Goal: Transaction & Acquisition: Purchase product/service

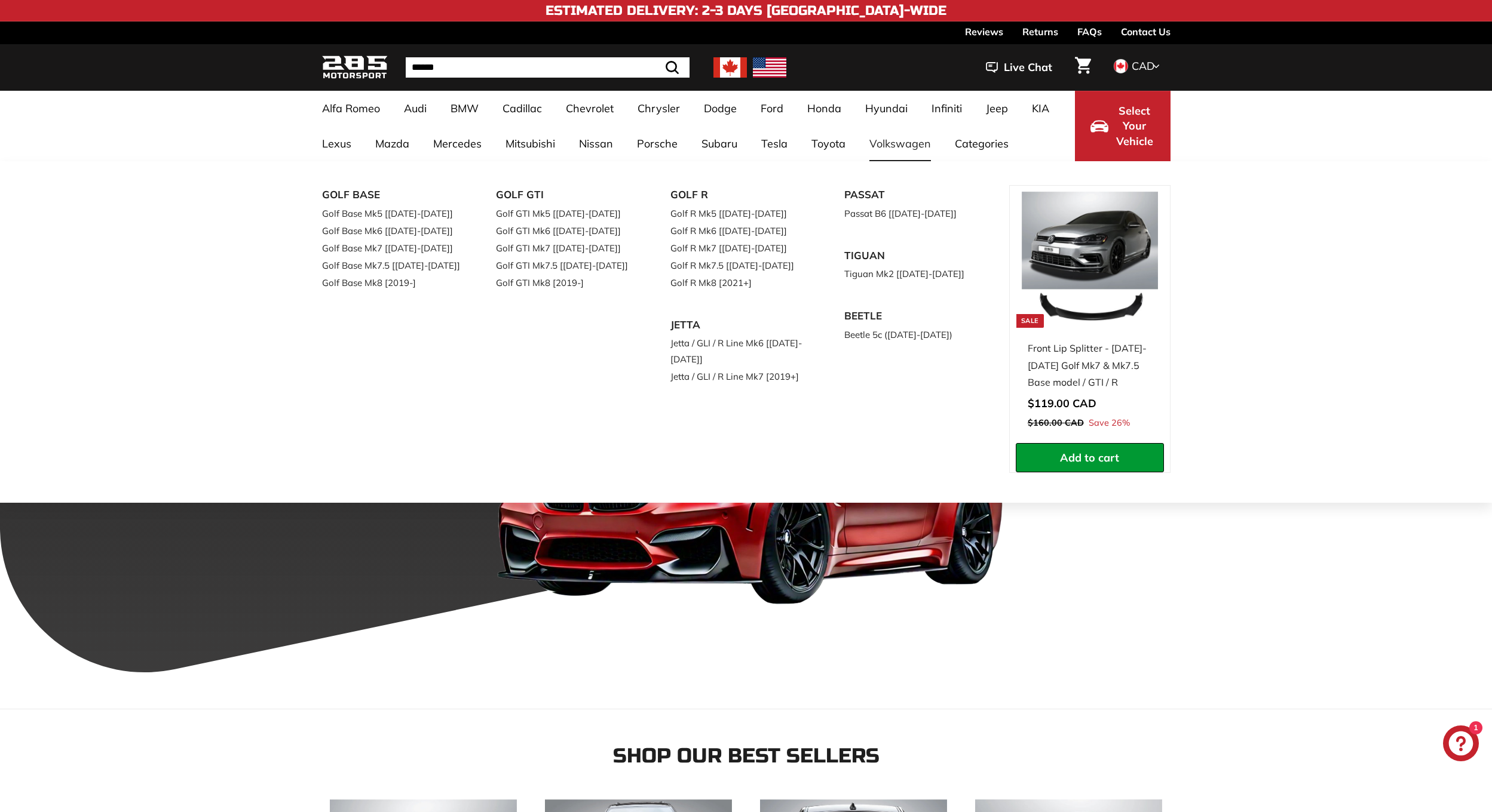
click at [900, 151] on link "Volkswagen" at bounding box center [900, 143] width 85 height 35
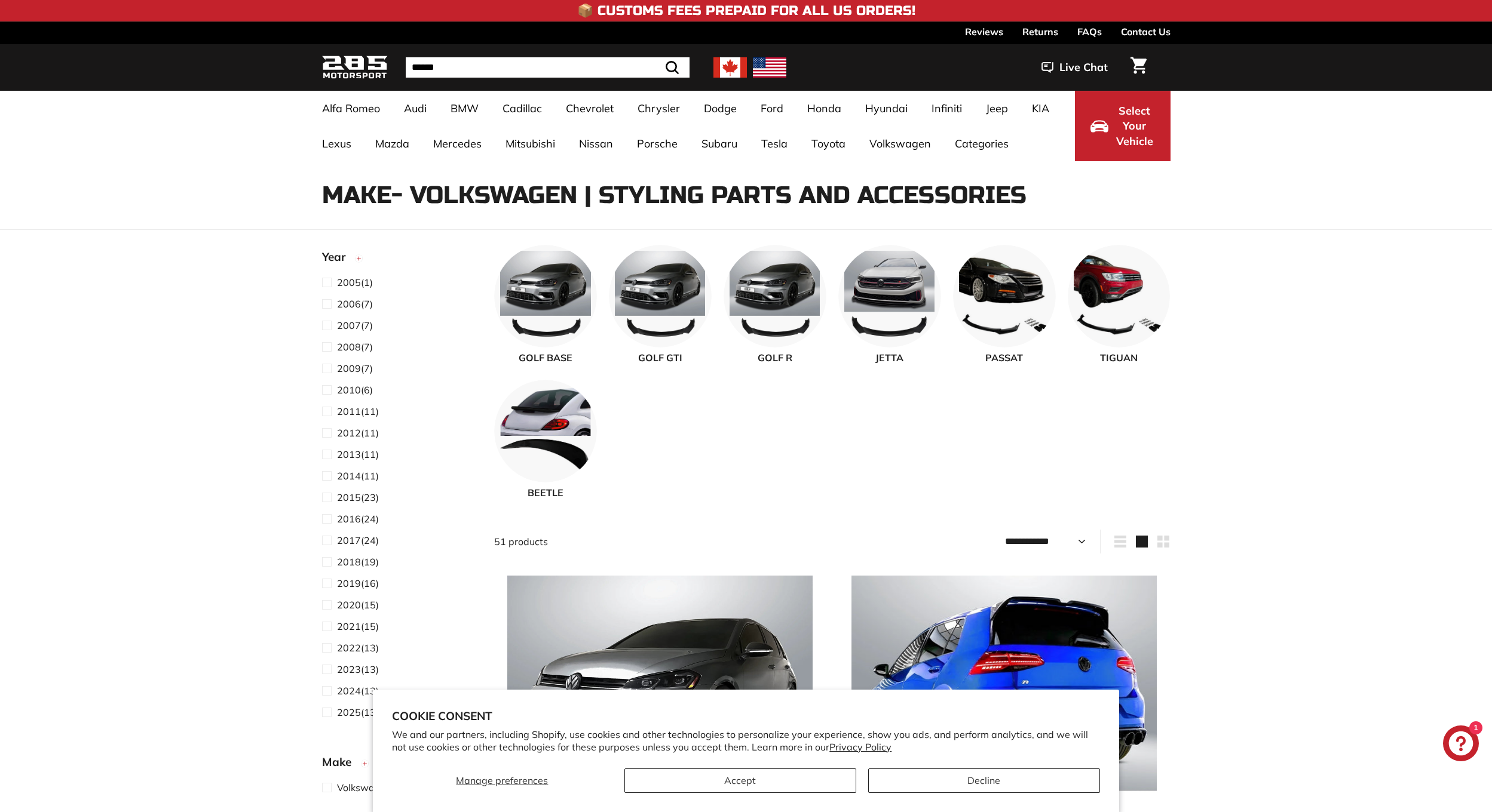
select select "**********"
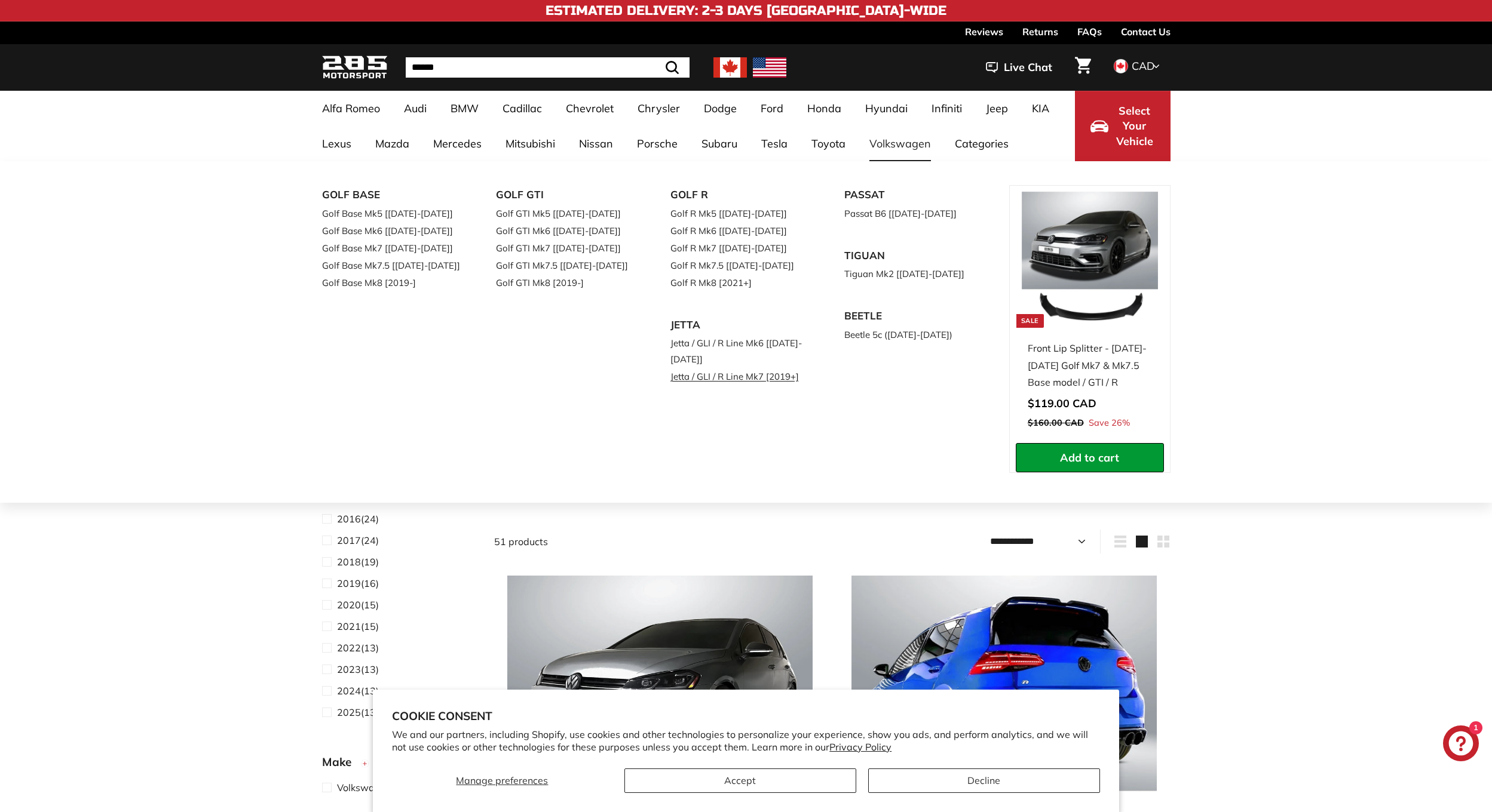
click at [728, 381] on link "Jetta / GLI / R Line Mk7 [2019+]" at bounding box center [741, 377] width 141 height 18
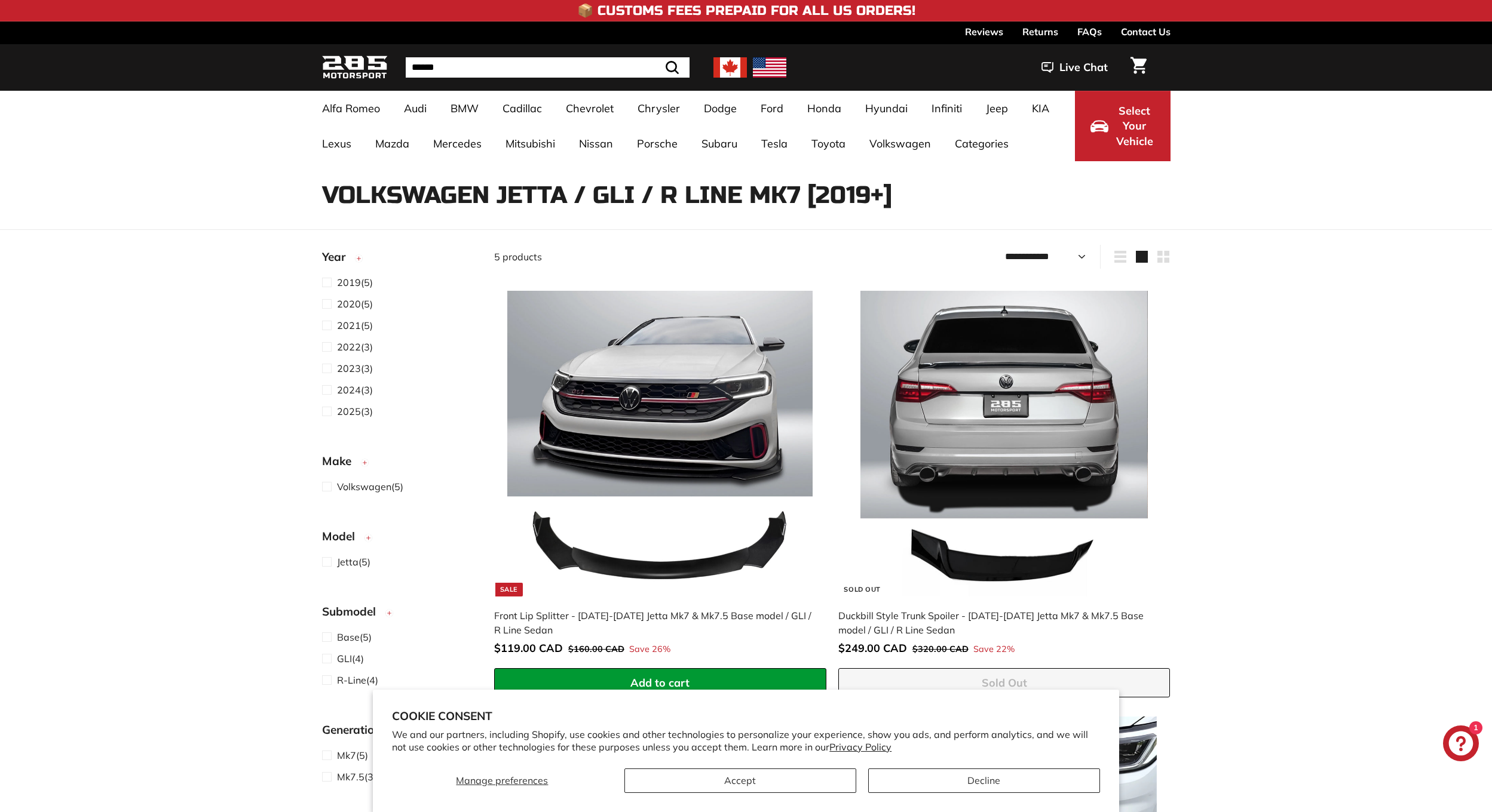
select select "**********"
